Goal: Transaction & Acquisition: Purchase product/service

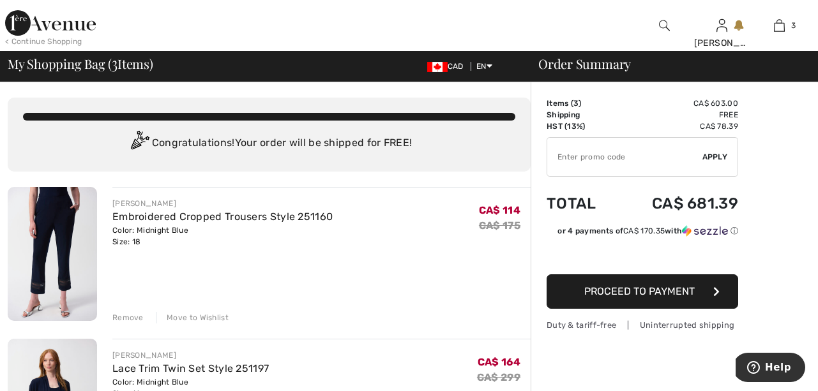
click at [120, 319] on div "Remove" at bounding box center [127, 317] width 31 height 11
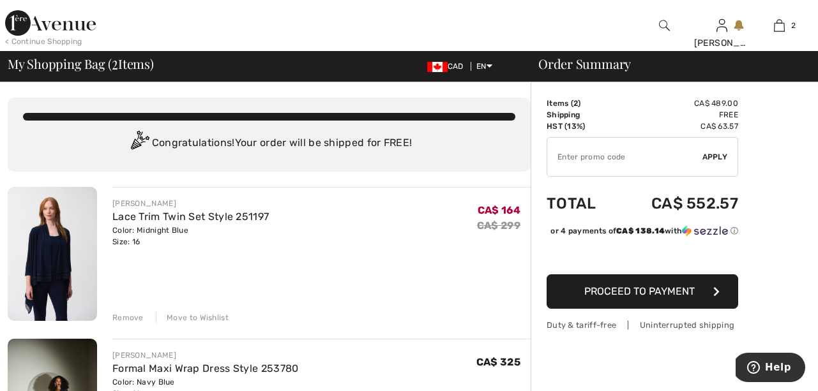
click at [128, 316] on div "Remove" at bounding box center [127, 317] width 31 height 11
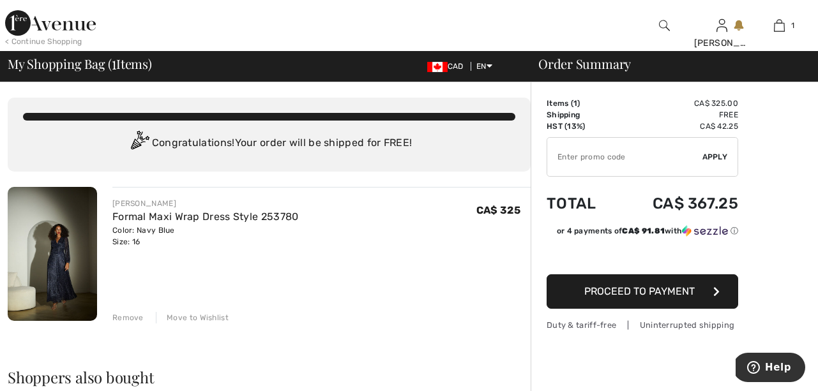
click at [49, 269] on img at bounding box center [52, 254] width 89 height 134
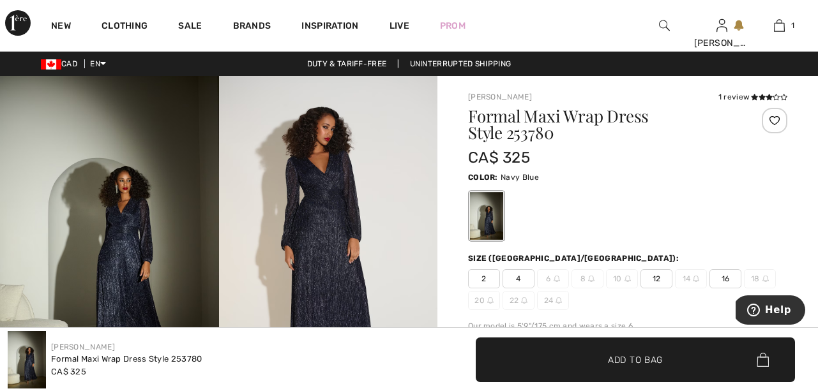
click at [336, 204] on img at bounding box center [328, 240] width 219 height 328
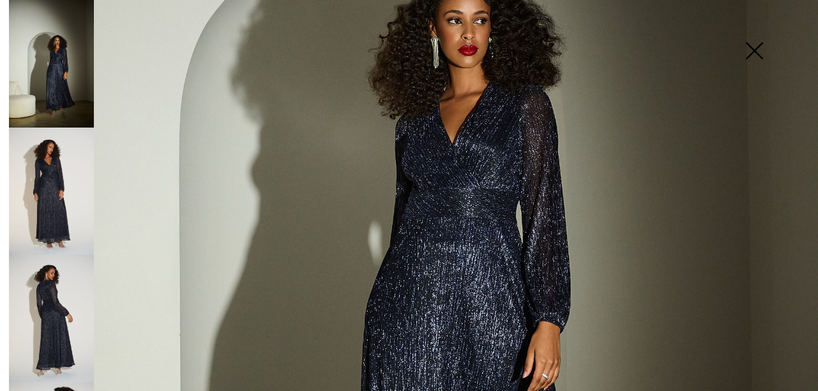
scroll to position [234, 0]
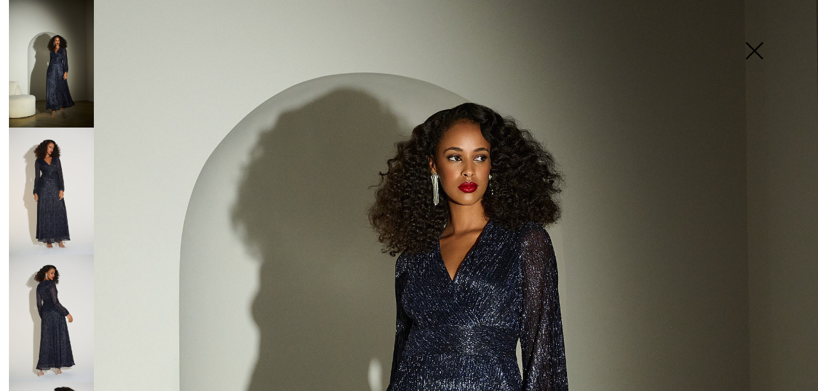
click at [753, 47] on img at bounding box center [754, 52] width 64 height 66
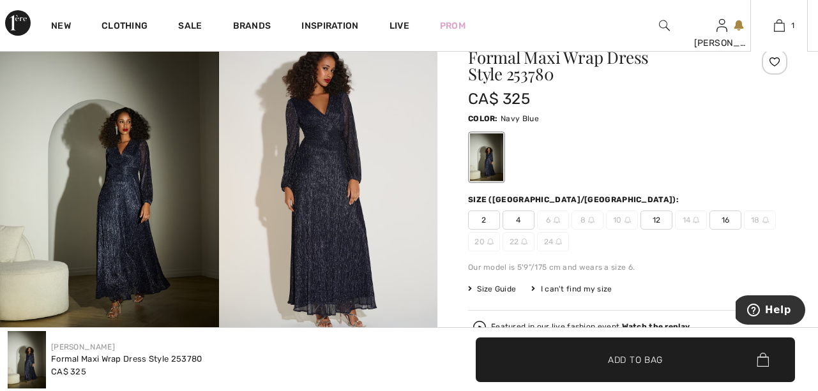
scroll to position [59, 0]
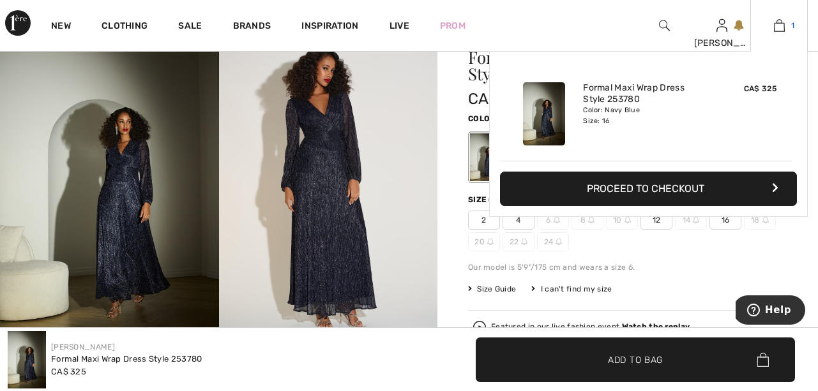
click at [780, 26] on img at bounding box center [779, 25] width 11 height 15
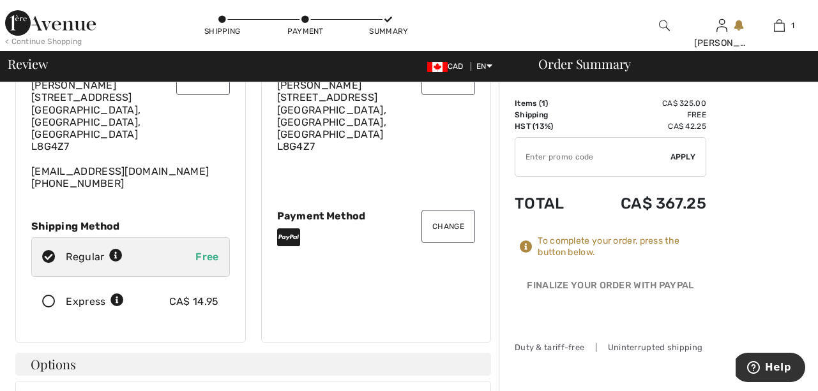
scroll to position [80, 0]
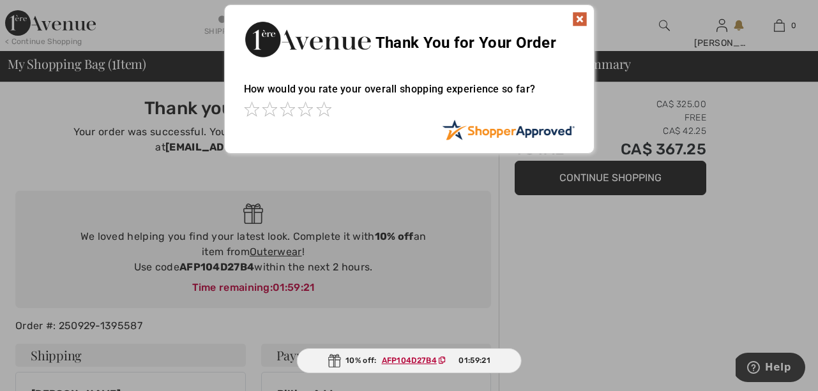
click at [580, 21] on img at bounding box center [579, 18] width 15 height 15
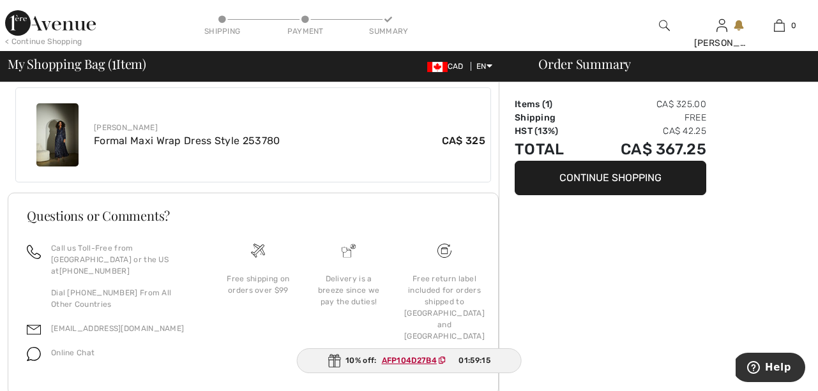
scroll to position [513, 0]
